Goal: Information Seeking & Learning: Learn about a topic

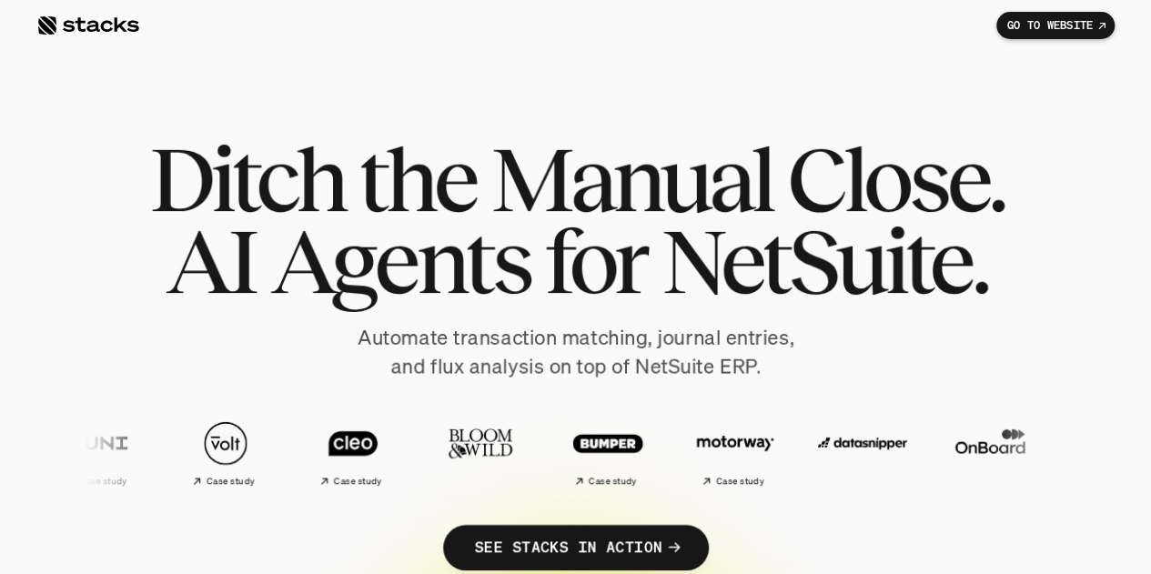
scroll to position [27, 0]
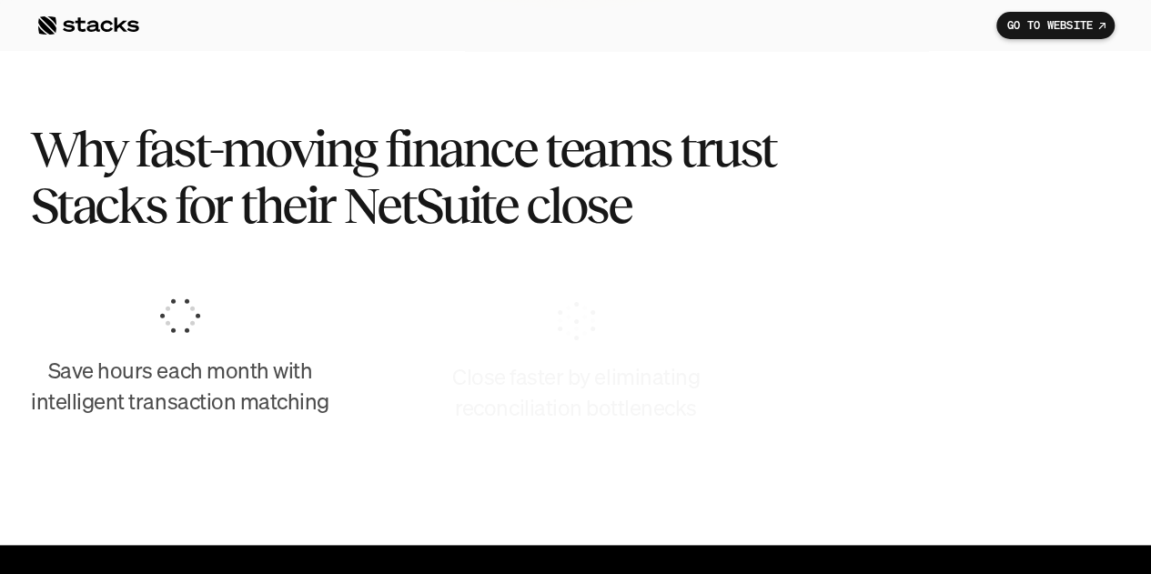
scroll to position [874, 0]
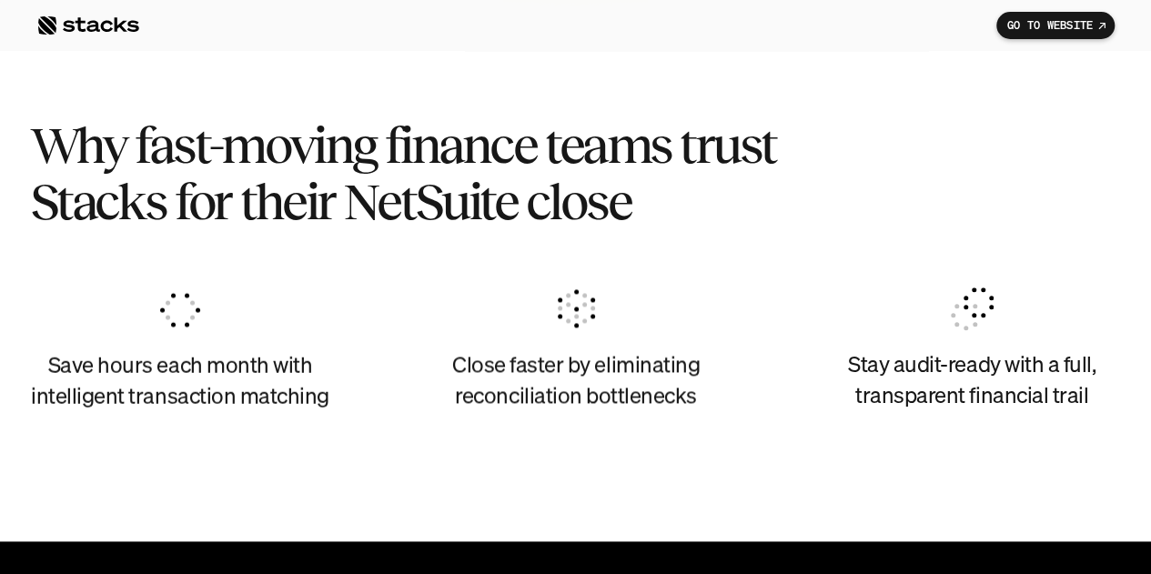
click at [0, 128] on section "Why fast-moving finance teams trust Stacks for their NetSuite close Save hours …" at bounding box center [575, 274] width 1151 height 533
drag, startPoint x: 0, startPoint y: 184, endPoint x: 158, endPoint y: 259, distance: 175.5
click at [0, 184] on section "Why fast-moving finance teams trust Stacks for their NetSuite close Save hours …" at bounding box center [575, 274] width 1151 height 533
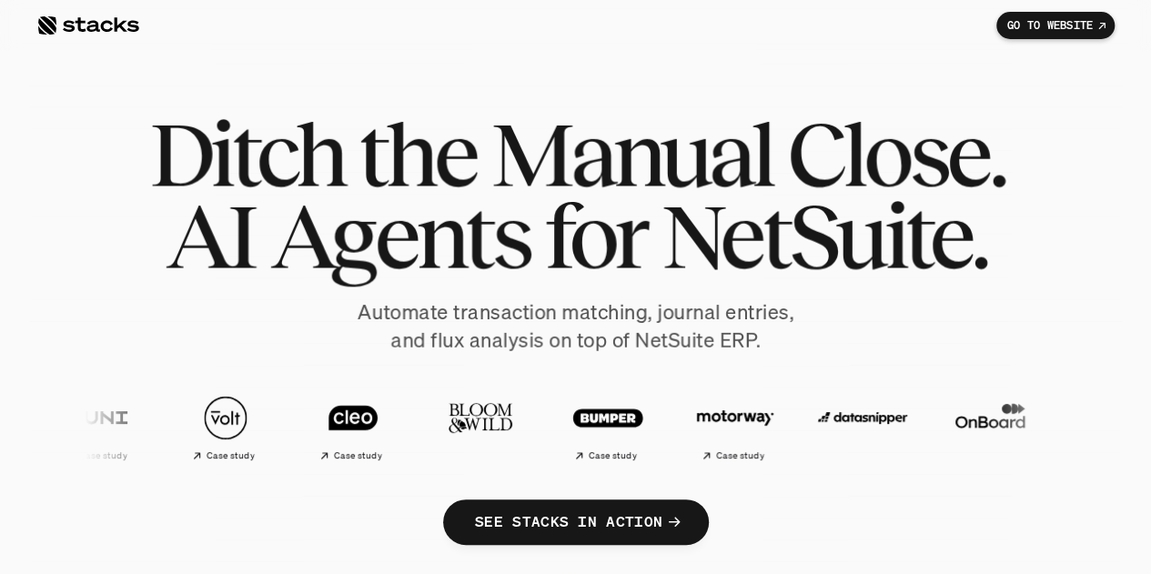
scroll to position [0, 0]
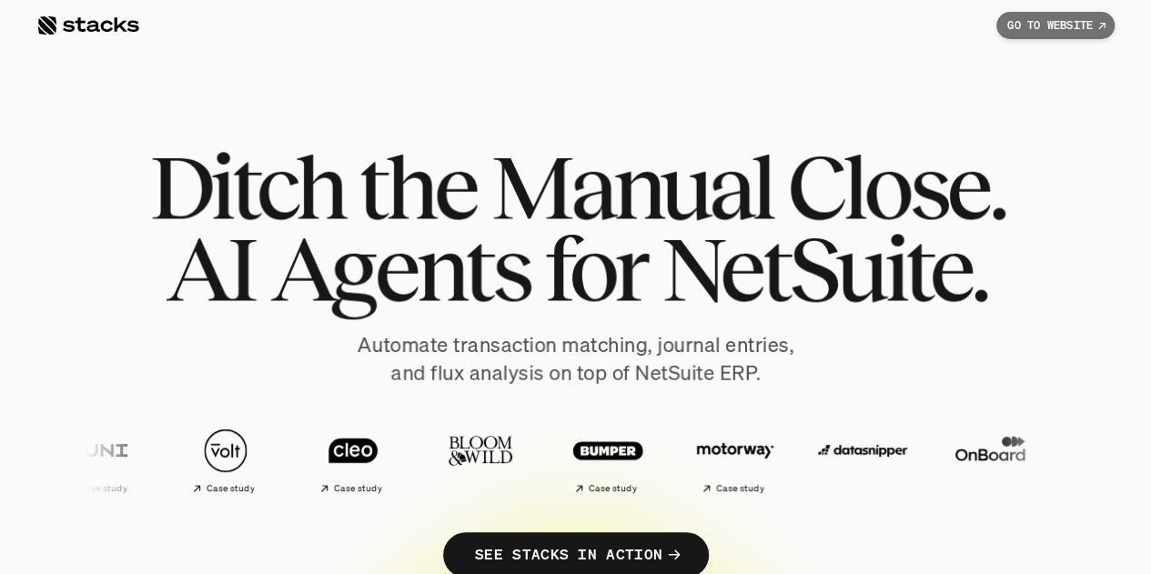
click at [1003, 33] on link "GO TO WEBSITE" at bounding box center [1056, 25] width 118 height 27
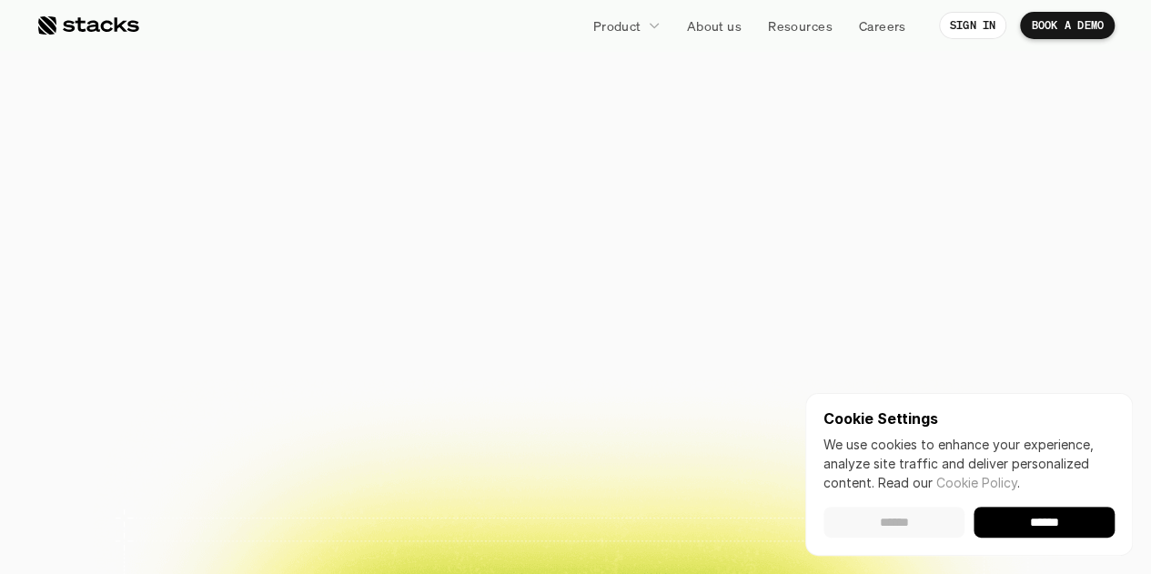
click at [849, 529] on input "******" at bounding box center [894, 522] width 141 height 31
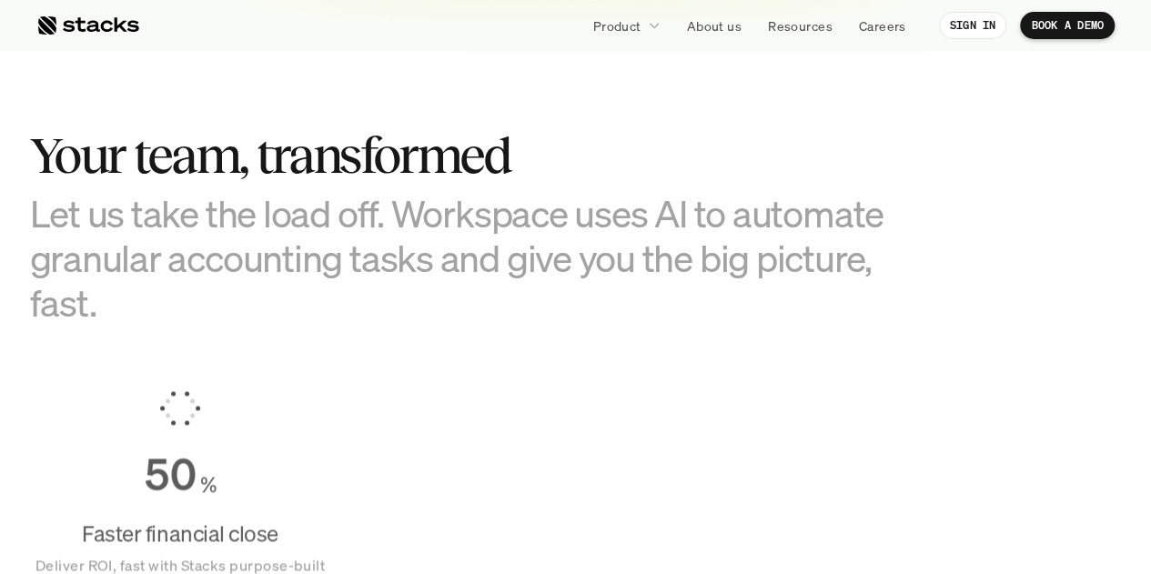
scroll to position [1064, 0]
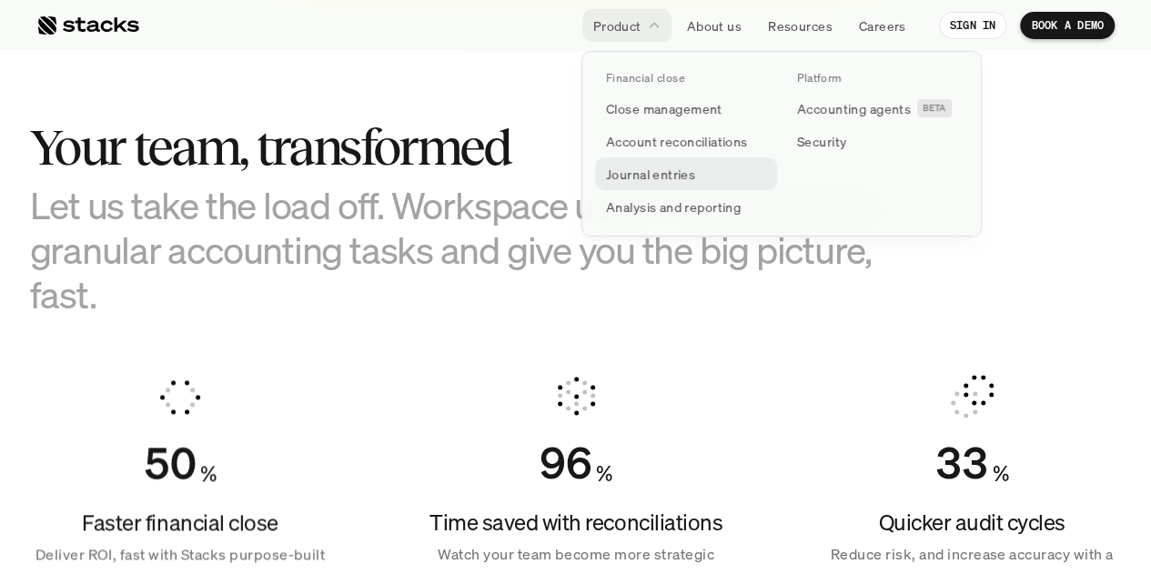
click at [700, 167] on link "Journal entries" at bounding box center [686, 173] width 182 height 33
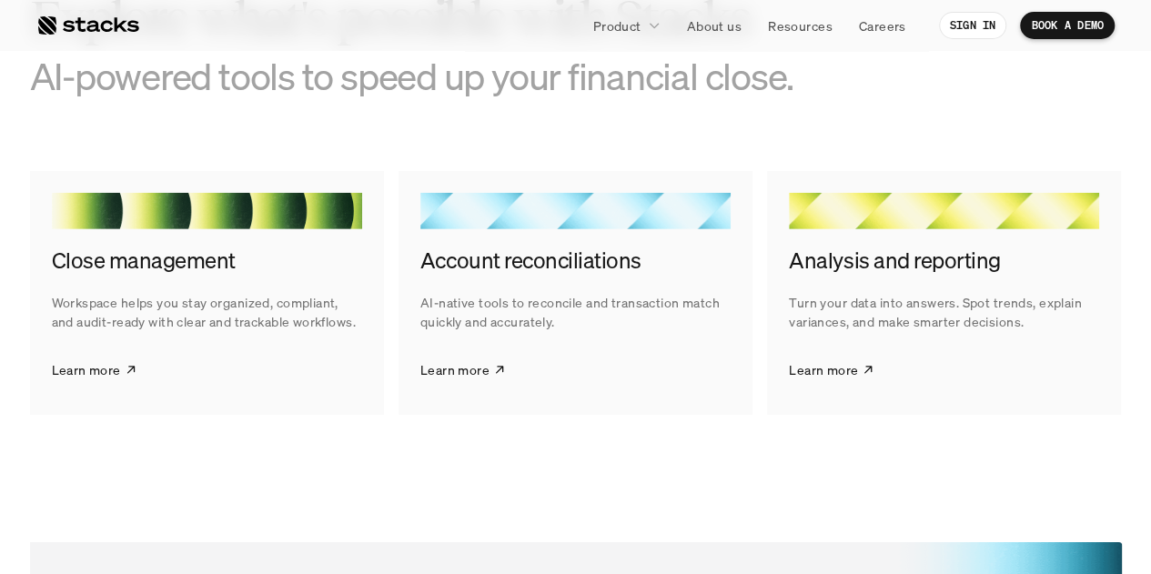
scroll to position [2744, 0]
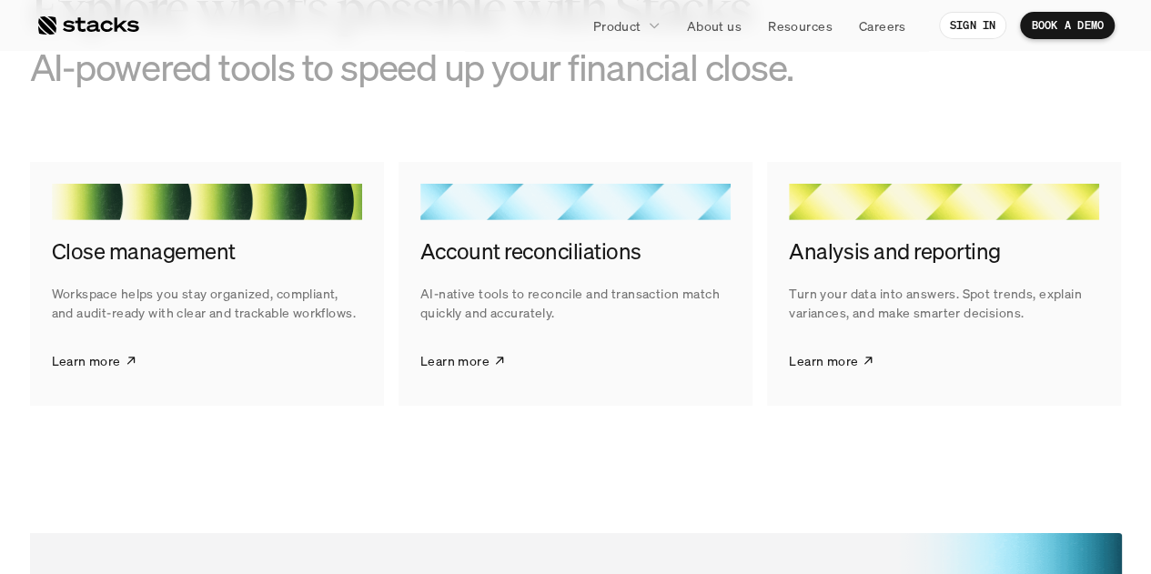
click at [586, 230] on div "Account reconciliations AI-native tools to reconcile and transaction match quic…" at bounding box center [576, 284] width 354 height 244
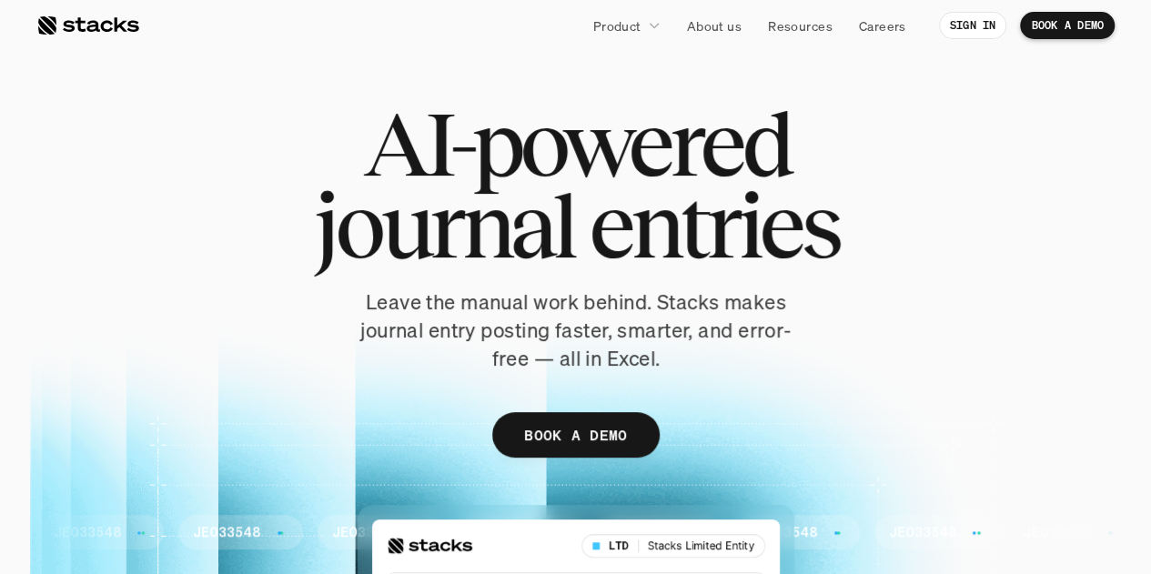
scroll to position [0, 0]
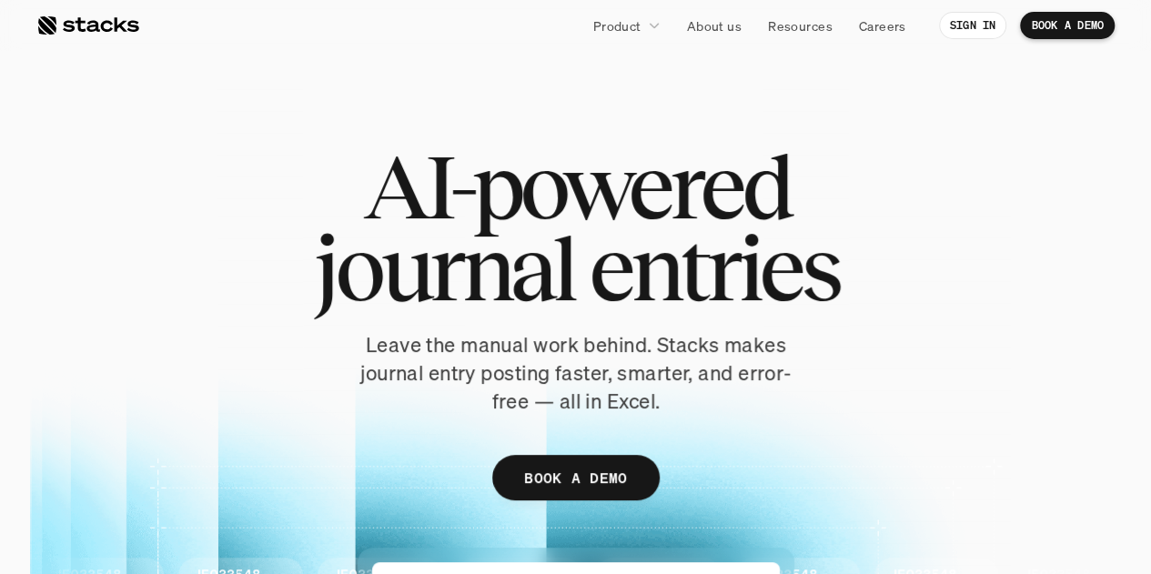
click at [697, 49] on nav "Product About us Resources Careers SIGN IN BOOK A DEMO" at bounding box center [575, 25] width 1151 height 51
click at [676, 21] on link "About us" at bounding box center [714, 25] width 76 height 33
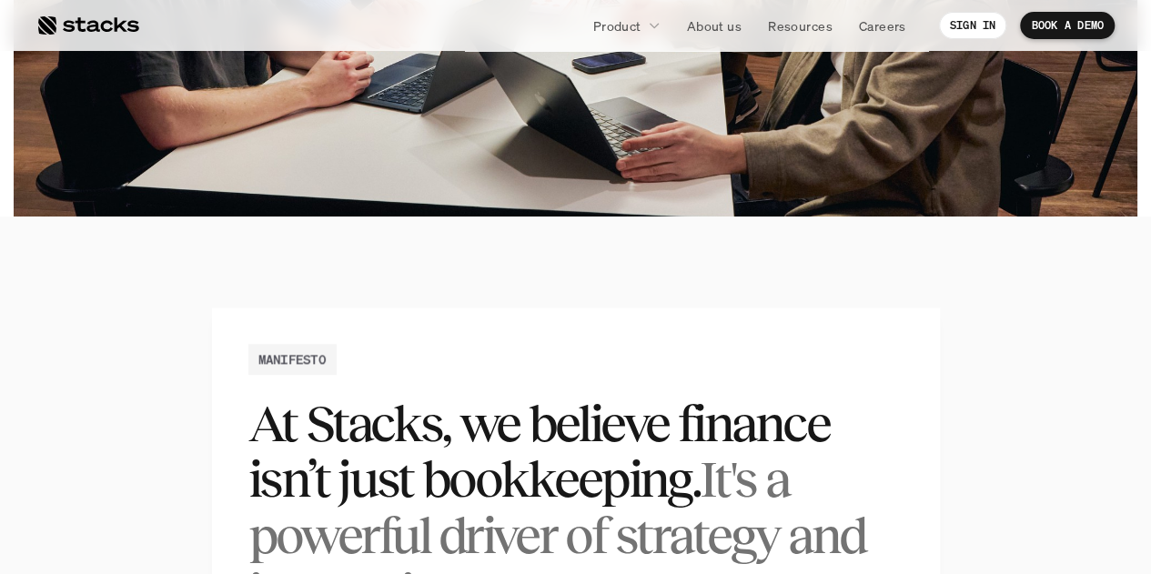
scroll to position [1025, 0]
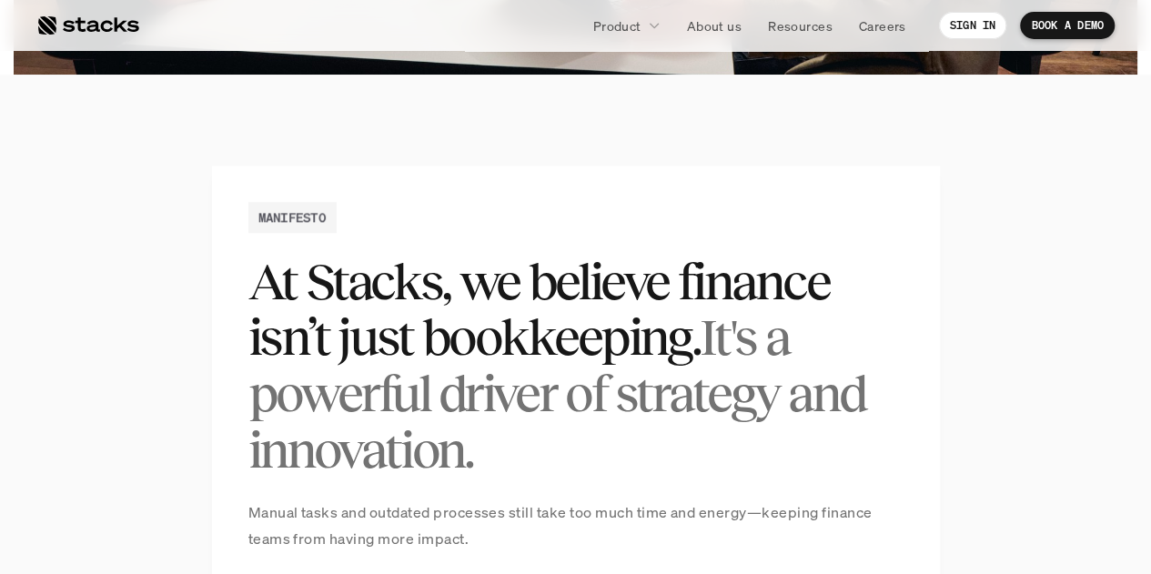
drag, startPoint x: 0, startPoint y: 379, endPoint x: 95, endPoint y: 186, distance: 214.9
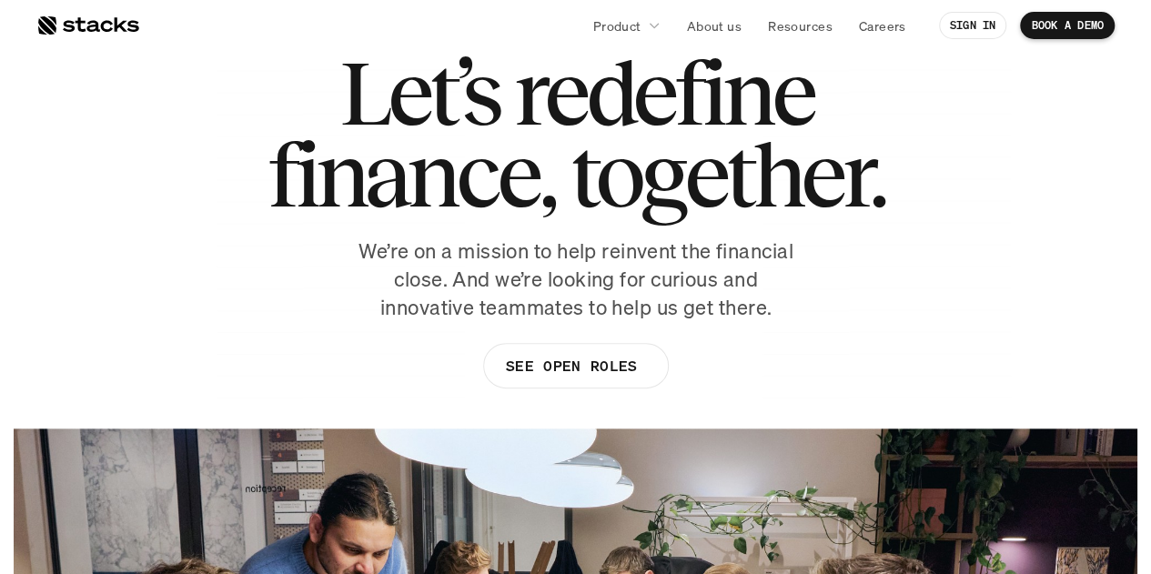
scroll to position [0, 0]
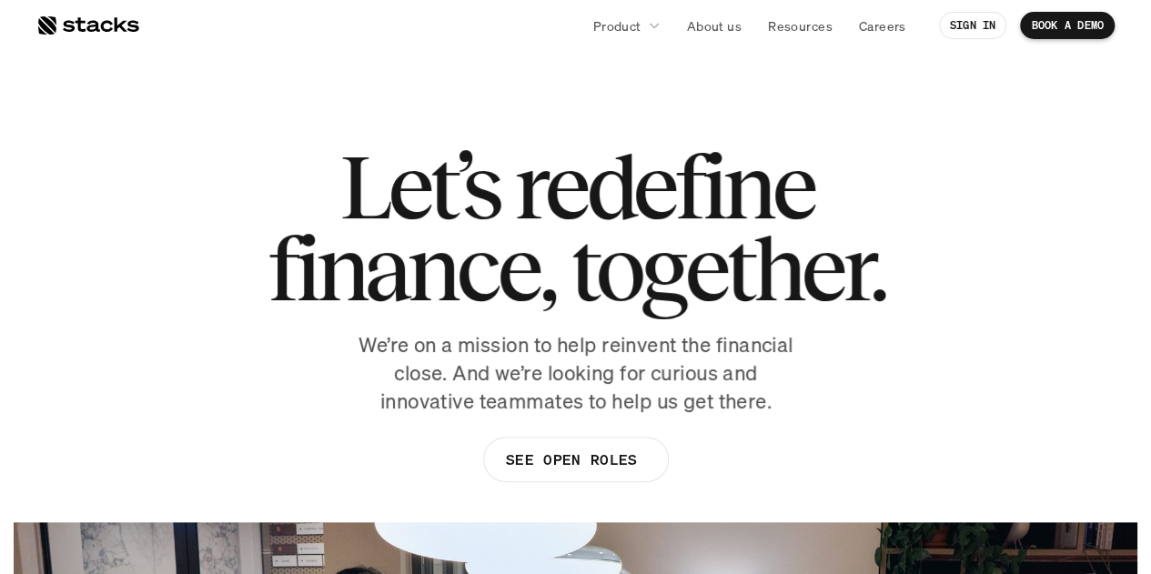
click at [0, 312] on section "Let’s redefine finance, together. We’re on a mission to help reinvent the finan…" at bounding box center [575, 550] width 1151 height 1100
